Goal: Obtain resource: Download file/media

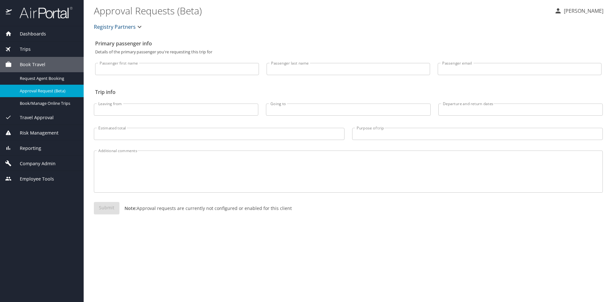
click at [30, 51] on span "Trips" at bounding box center [21, 49] width 19 height 7
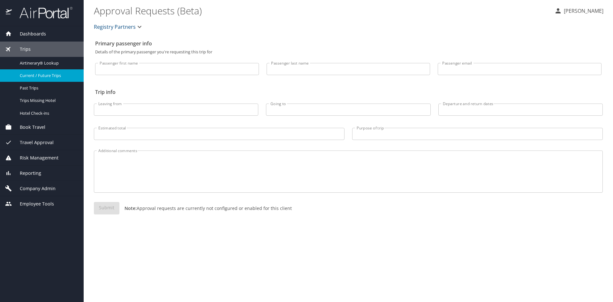
click at [47, 76] on span "Current / Future Trips" at bounding box center [48, 76] width 56 height 6
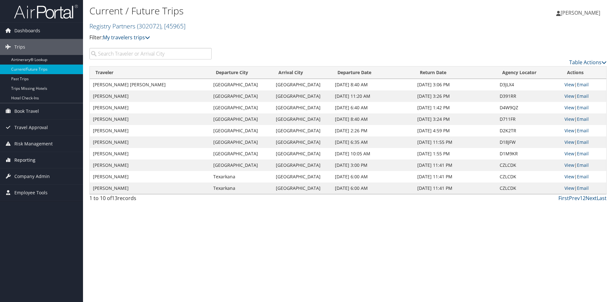
click at [30, 164] on span "Reporting" at bounding box center [24, 160] width 21 height 16
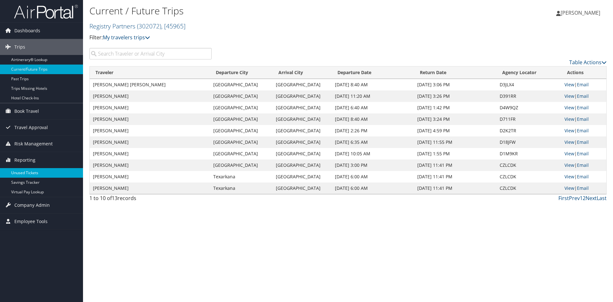
click at [29, 173] on link "Unused Tickets" at bounding box center [41, 173] width 83 height 10
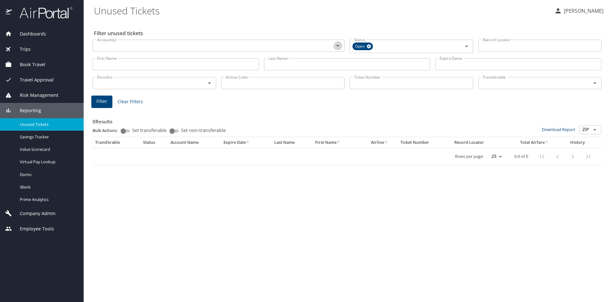
click at [338, 49] on icon "Open" at bounding box center [338, 46] width 8 height 8
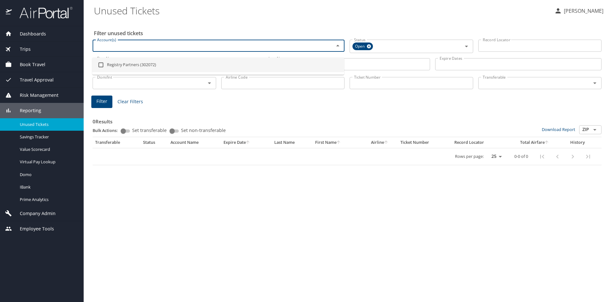
click at [146, 66] on li "Registry Partners (302072)" at bounding box center [218, 65] width 252 height 15
checkbox input "true"
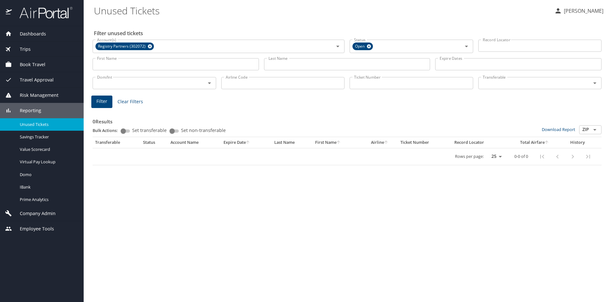
click at [40, 109] on span "Reporting" at bounding box center [26, 110] width 29 height 7
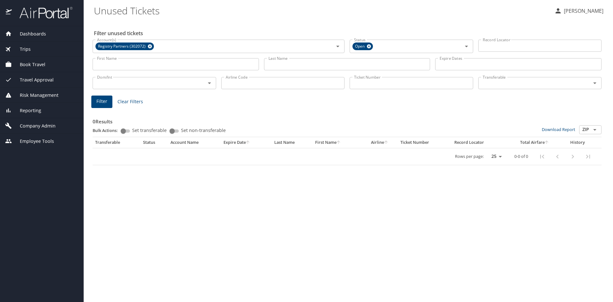
click at [36, 65] on span "Book Travel" at bounding box center [29, 64] width 34 height 7
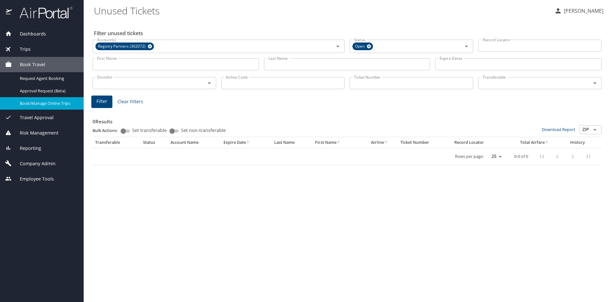
click at [37, 106] on span "Book/Manage Online Trips" at bounding box center [48, 103] width 56 height 6
click at [29, 47] on span "Trips" at bounding box center [21, 49] width 19 height 7
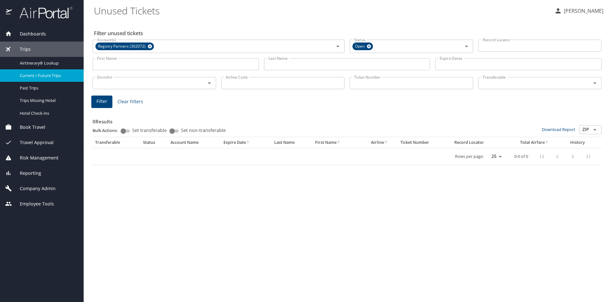
click at [38, 78] on span "Current / Future Trips" at bounding box center [48, 76] width 56 height 6
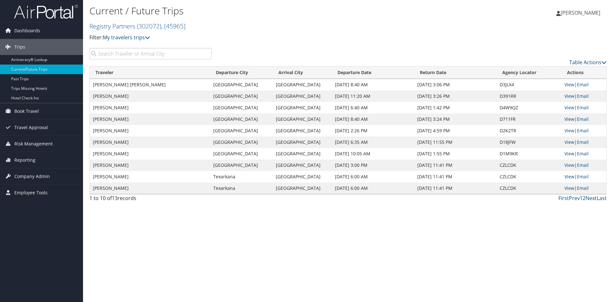
click at [571, 122] on link "View" at bounding box center [570, 119] width 10 height 6
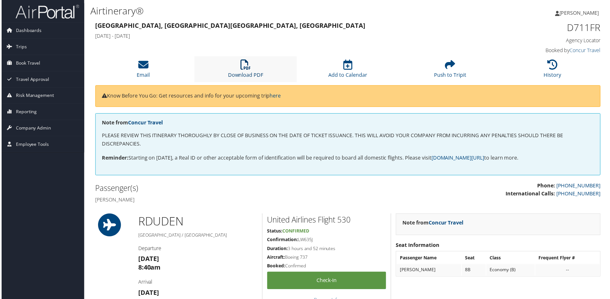
click at [234, 79] on link "Download PDF" at bounding box center [245, 70] width 35 height 15
